Goal: Task Accomplishment & Management: Manage account settings

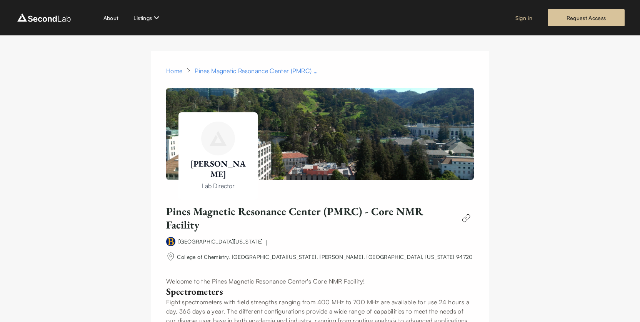
click at [526, 19] on link "Sign in" at bounding box center [524, 18] width 17 height 8
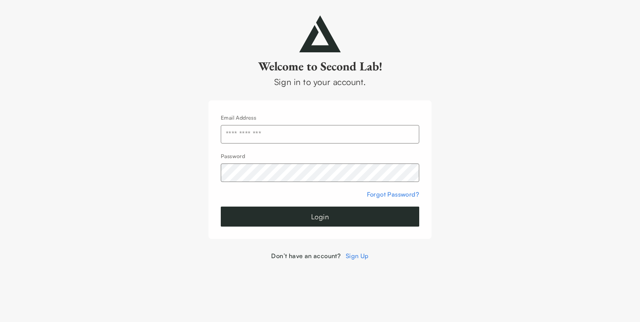
click at [267, 136] on input "text" at bounding box center [320, 134] width 199 height 18
click at [321, 131] on input "text" at bounding box center [320, 134] width 199 height 18
type input "**********"
click at [395, 194] on link "Forgot Password?" at bounding box center [393, 194] width 52 height 8
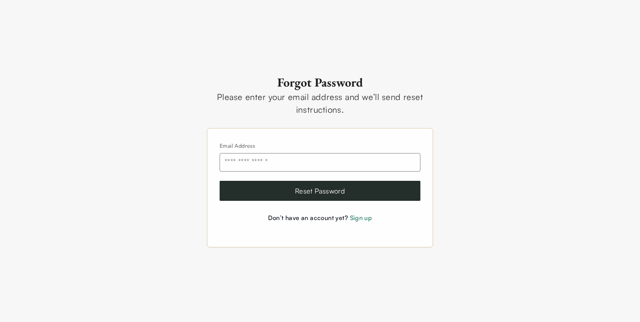
click at [276, 164] on input "email" at bounding box center [320, 162] width 201 height 18
type input "**********"
click at [315, 191] on button "Reset Password" at bounding box center [320, 191] width 201 height 20
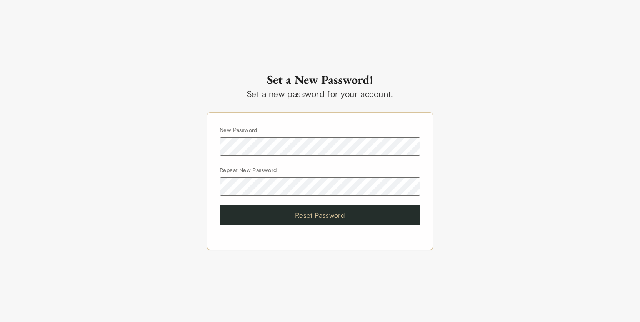
click at [323, 218] on button "Reset Password" at bounding box center [320, 215] width 201 height 20
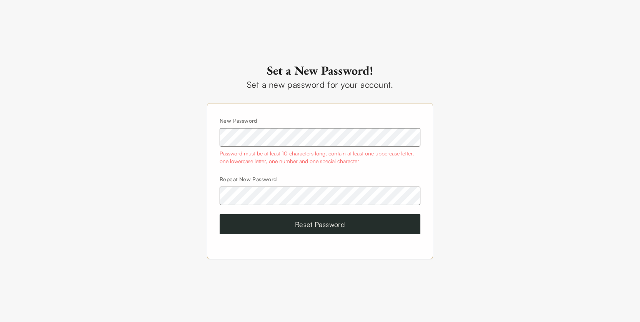
click at [213, 198] on div "New Password Password must be at least 10 characters long, contain at least one…" at bounding box center [320, 181] width 226 height 156
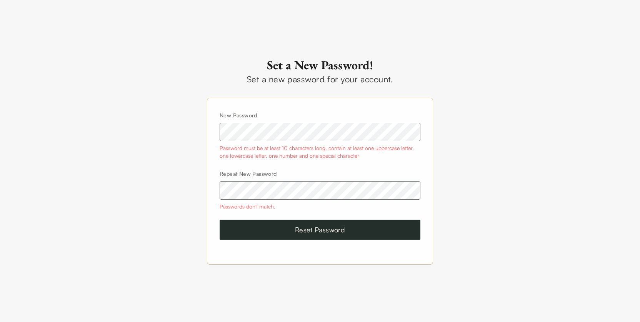
click at [199, 130] on div "Set a New Password! Set a new password for your account. New Password Password …" at bounding box center [320, 161] width 640 height 322
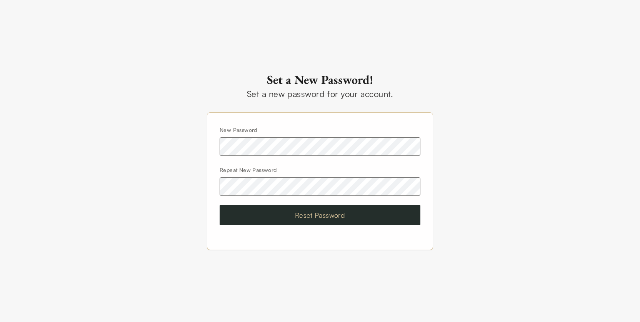
click at [320, 215] on button "Reset Password" at bounding box center [320, 215] width 201 height 20
click at [324, 215] on button "Reset Password" at bounding box center [320, 215] width 201 height 20
click at [494, 92] on div "Set a New Password! Set a new password for your account. New Password Repeat Ne…" at bounding box center [320, 161] width 640 height 322
click at [202, 188] on div "Set a New Password! Set a new password for your account. New Password Repeat Ne…" at bounding box center [320, 161] width 640 height 322
click at [314, 215] on button "Reset Password" at bounding box center [320, 215] width 201 height 20
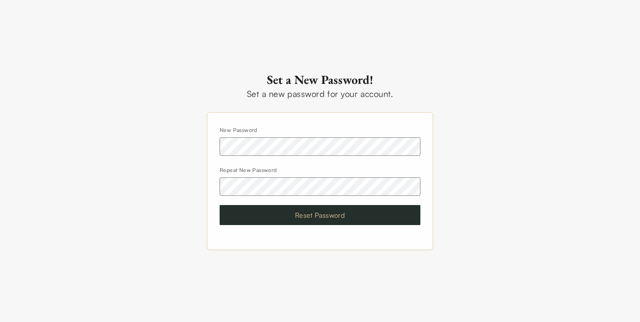
click at [339, 217] on button "Reset Password" at bounding box center [320, 215] width 201 height 20
click at [319, 216] on button "Reset Password" at bounding box center [320, 215] width 201 height 20
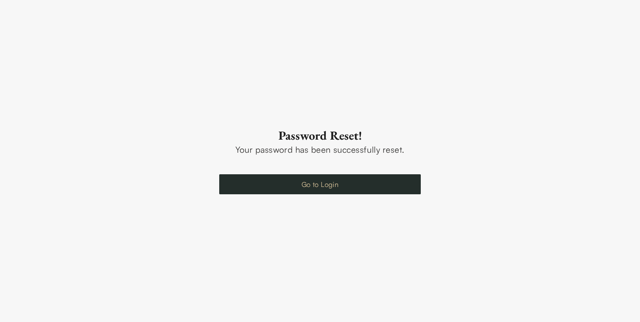
click at [333, 185] on link "Go to Login" at bounding box center [320, 184] width 202 height 20
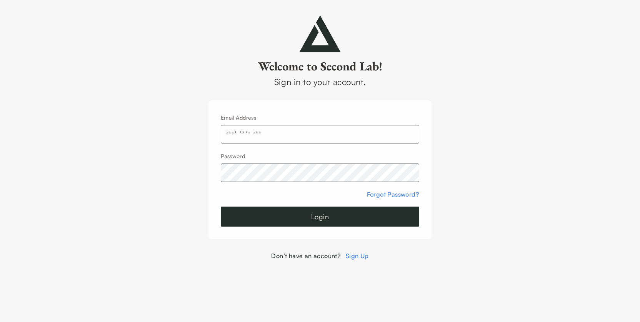
click at [251, 133] on input "text" at bounding box center [320, 134] width 199 height 18
type input "**********"
click at [325, 217] on button "Login" at bounding box center [320, 217] width 199 height 20
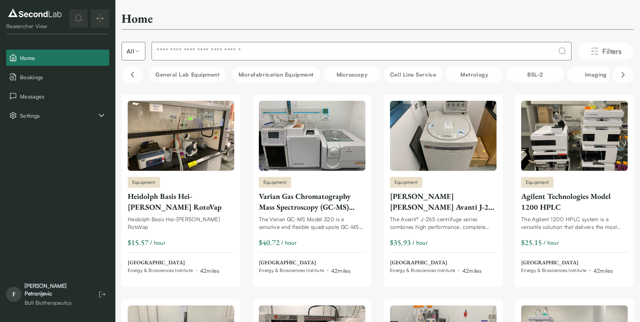
click at [62, 171] on div "Researcher View Home Bookings Messages Settings F [PERSON_NAME] Bolt Biotherape…" at bounding box center [57, 161] width 115 height 322
click at [101, 116] on icon "Settings" at bounding box center [101, 115] width 5 height 2
click at [101, 116] on icon "Settings" at bounding box center [101, 115] width 9 height 9
click at [101, 116] on icon "Settings" at bounding box center [101, 115] width 5 height 2
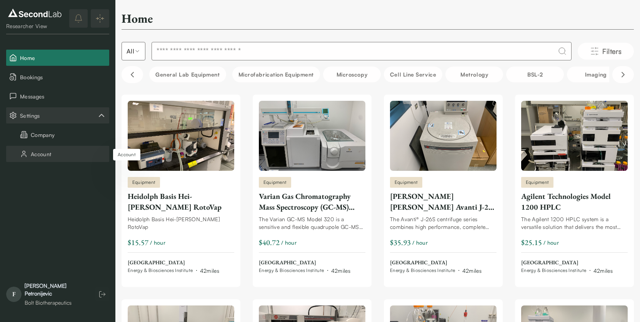
click at [50, 155] on button "Account" at bounding box center [57, 154] width 103 height 16
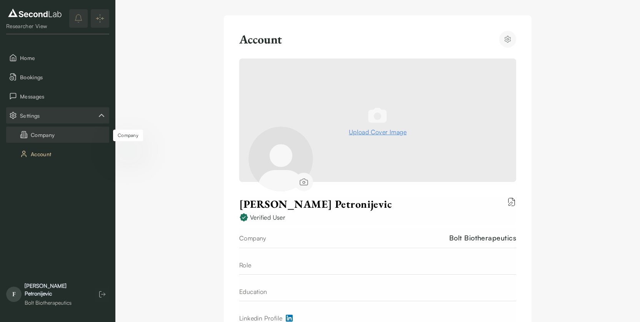
click at [39, 135] on button "Company" at bounding box center [57, 135] width 103 height 16
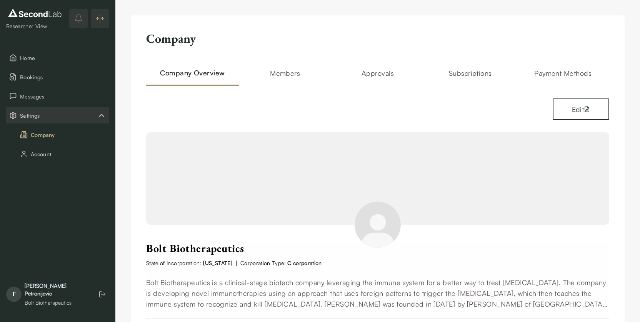
click at [381, 73] on h2 "Approvals" at bounding box center [378, 77] width 93 height 18
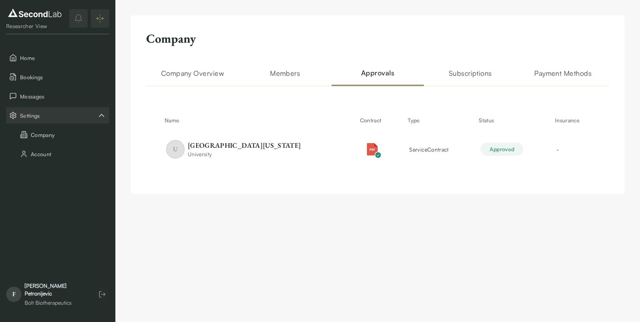
click at [284, 75] on h2 "Members" at bounding box center [285, 77] width 93 height 18
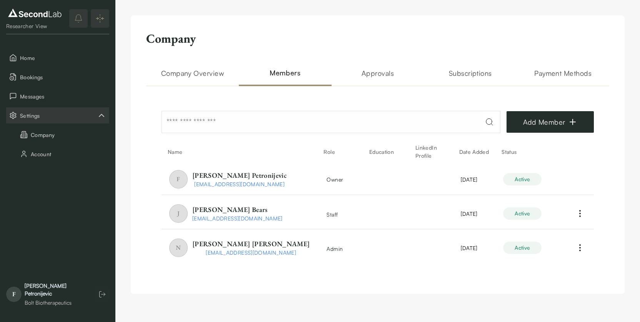
click at [574, 74] on h2 "Payment Methods" at bounding box center [563, 77] width 93 height 18
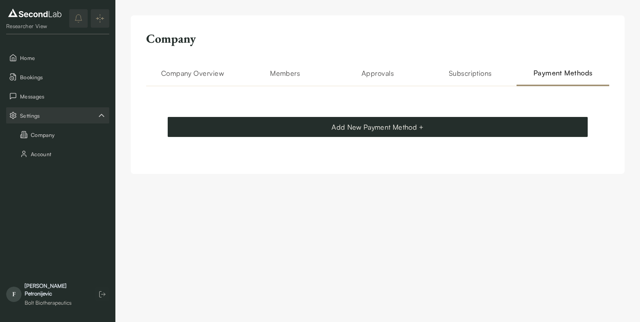
click at [473, 72] on h2 "Subscriptions" at bounding box center [470, 77] width 93 height 18
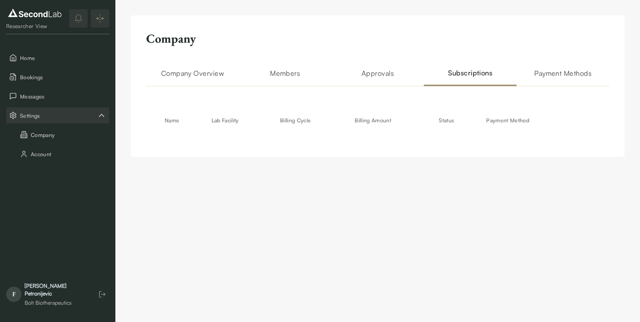
click at [379, 71] on h2 "Approvals" at bounding box center [378, 77] width 93 height 18
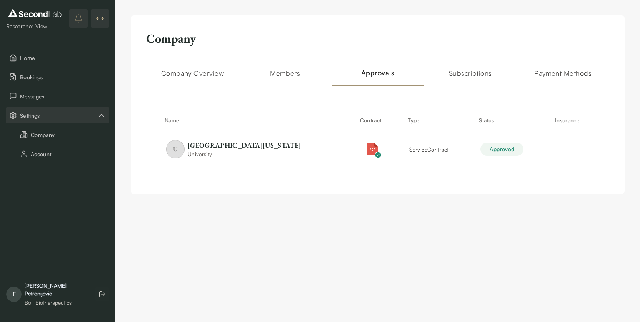
click at [182, 70] on h2 "Company Overview" at bounding box center [192, 77] width 93 height 18
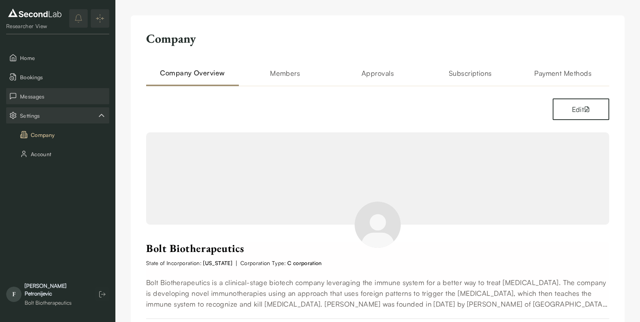
click at [30, 95] on span "Messages" at bounding box center [63, 96] width 86 height 8
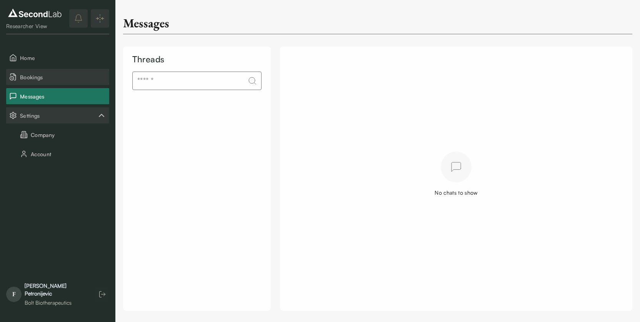
click at [30, 81] on button "Bookings" at bounding box center [57, 77] width 103 height 16
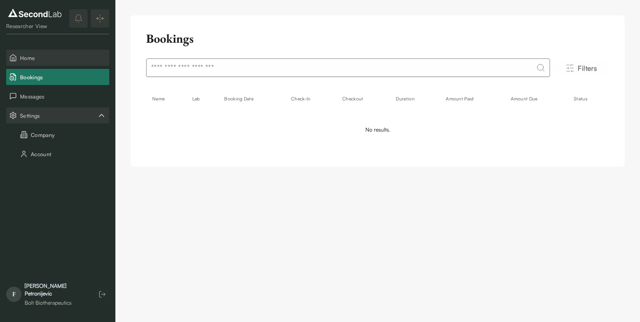
click at [37, 55] on span "Home" at bounding box center [63, 58] width 86 height 8
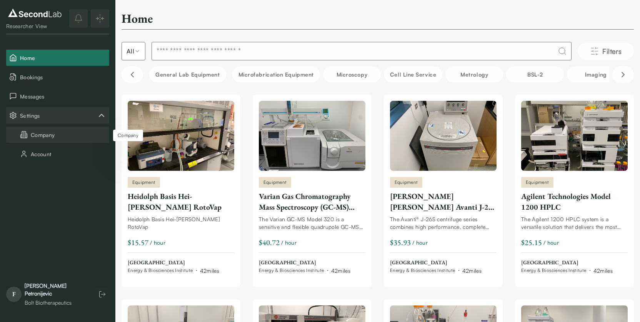
click at [49, 135] on button "Company" at bounding box center [57, 135] width 103 height 16
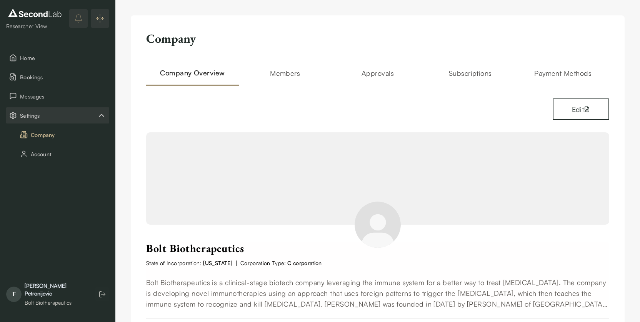
click at [379, 73] on h2 "Approvals" at bounding box center [378, 77] width 93 height 18
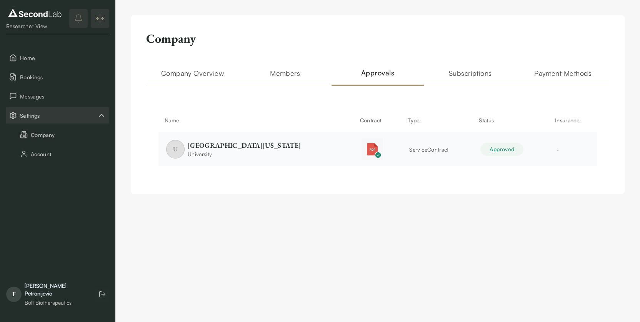
click at [366, 147] on img "button" at bounding box center [372, 149] width 12 height 12
click at [366, 149] on img "button" at bounding box center [372, 149] width 12 height 12
click at [415, 148] on span "service Contract" at bounding box center [428, 149] width 39 height 7
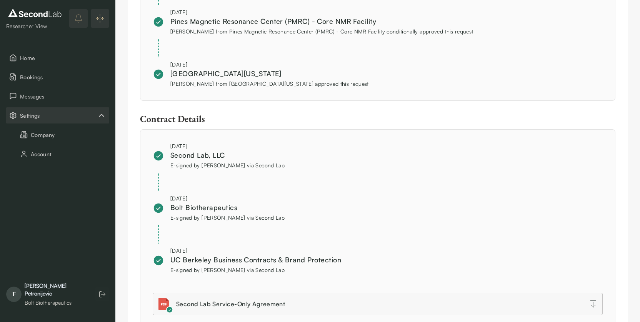
scroll to position [668, 0]
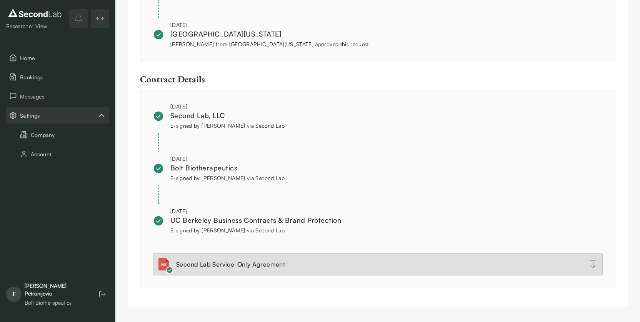
click at [231, 261] on div "Second Lab Service-Only Agreement" at bounding box center [230, 264] width 109 height 9
